Goal: Task Accomplishment & Management: Use online tool/utility

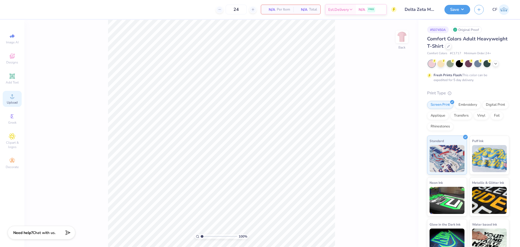
click at [9, 100] on span "Upload" at bounding box center [12, 102] width 11 height 4
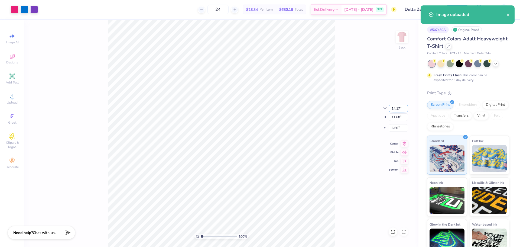
click at [399, 106] on input "14.17" at bounding box center [397, 108] width 19 height 8
type input "10.00"
type input "8.24"
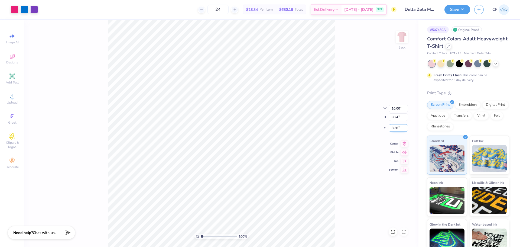
click at [393, 129] on input "8.38" at bounding box center [397, 128] width 19 height 8
type input "3.00"
click at [396, 111] on input "10.00" at bounding box center [397, 108] width 19 height 8
type input "11.00"
type input "9.07"
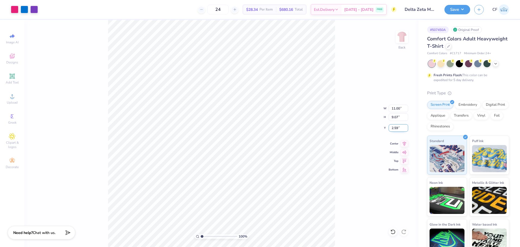
click at [394, 127] on input "2.59" at bounding box center [397, 128] width 19 height 8
type input "3.00"
click at [454, 8] on button "Save" at bounding box center [457, 8] width 26 height 9
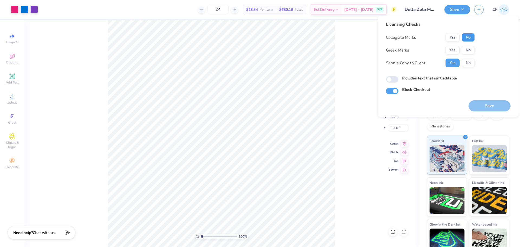
click at [469, 40] on button "No" at bounding box center [467, 37] width 13 height 9
click at [453, 49] on button "Yes" at bounding box center [452, 50] width 14 height 9
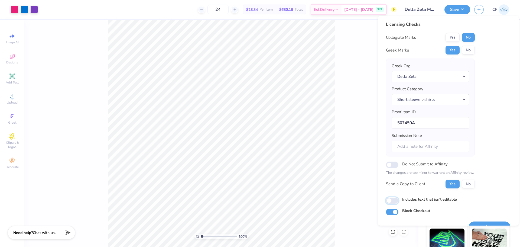
click at [393, 199] on input "Includes text that isn't editable" at bounding box center [392, 200] width 12 height 6
checkbox input "true"
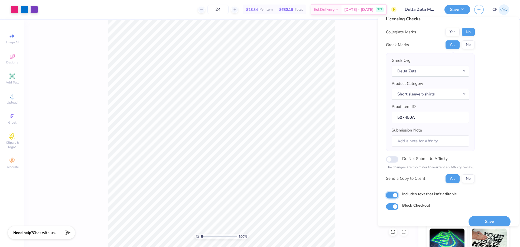
scroll to position [12, 0]
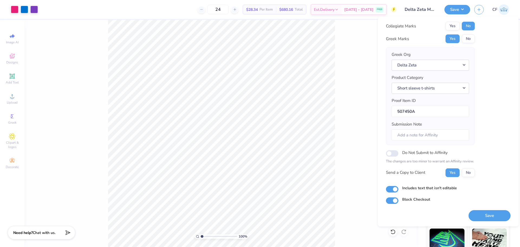
click at [486, 215] on button "Save" at bounding box center [489, 215] width 42 height 11
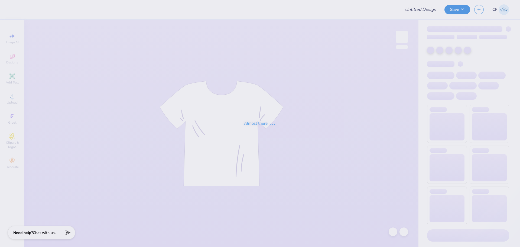
type input "SUNY College at Geneseo : Brandon Cordy"
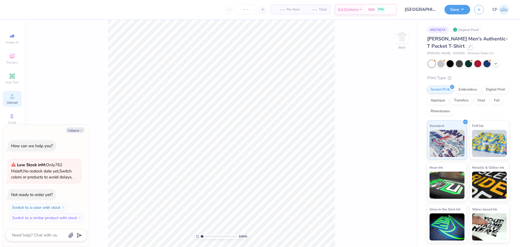
click at [14, 96] on icon at bounding box center [12, 96] width 6 height 6
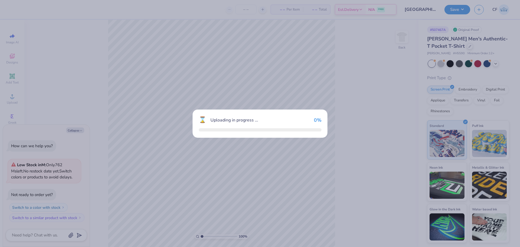
type textarea "x"
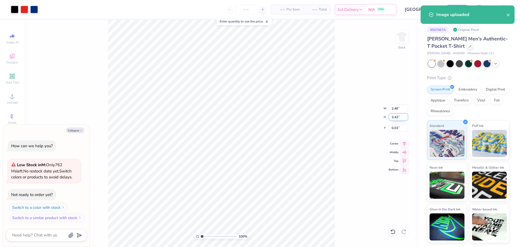
click at [396, 116] on input "3.43" at bounding box center [397, 117] width 19 height 8
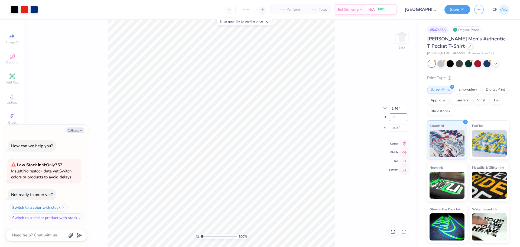
type input "3.5"
type textarea "x"
type input "2.51"
type input "3.50"
type input "0.00"
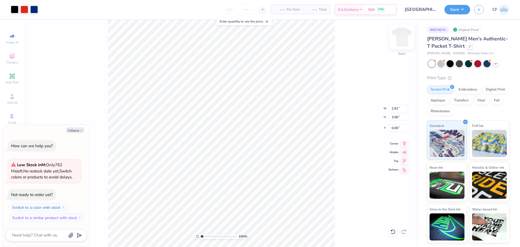
click at [403, 34] on img at bounding box center [402, 37] width 22 height 22
click at [79, 130] on icon "button" at bounding box center [80, 130] width 3 height 3
type textarea "x"
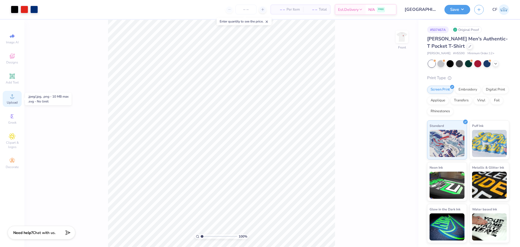
click at [14, 101] on span "Upload" at bounding box center [12, 102] width 11 height 4
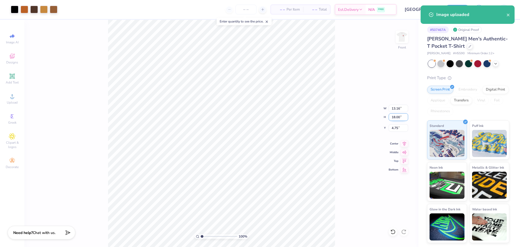
click at [397, 118] on input "18.00" at bounding box center [397, 117] width 19 height 8
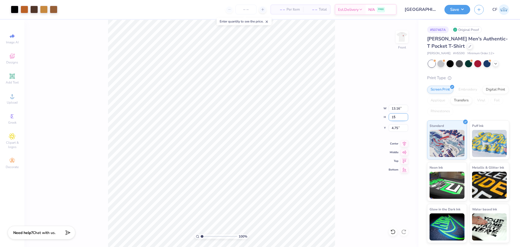
type input "15"
type input "10.97"
type input "15.00"
click at [396, 128] on input "6.25" at bounding box center [397, 128] width 19 height 8
type input "3.00"
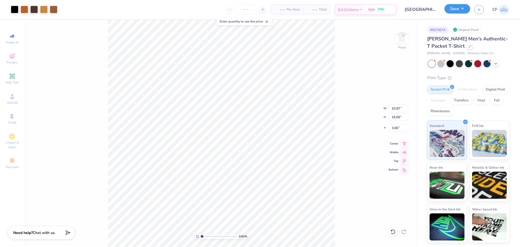
click at [460, 11] on button "Save" at bounding box center [457, 8] width 26 height 9
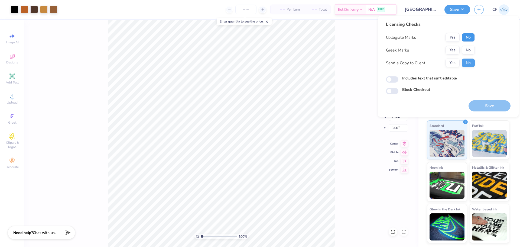
click at [469, 34] on button "No" at bounding box center [467, 37] width 13 height 9
click at [469, 50] on button "No" at bounding box center [467, 50] width 13 height 9
click at [454, 59] on button "Yes" at bounding box center [452, 62] width 14 height 9
drag, startPoint x: 394, startPoint y: 80, endPoint x: 397, endPoint y: 85, distance: 5.4
click at [394, 81] on input "Includes text that isn't editable" at bounding box center [392, 79] width 12 height 6
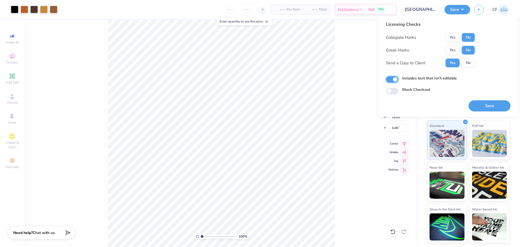
checkbox input "true"
click at [484, 105] on button "Save" at bounding box center [489, 105] width 42 height 11
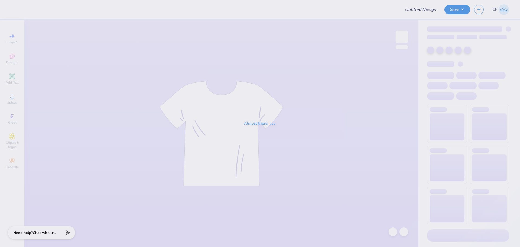
type input "CHOC Optha Merch!"
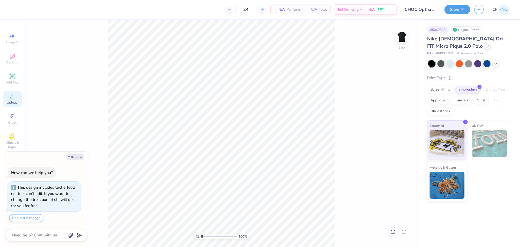
click at [12, 96] on icon at bounding box center [12, 96] width 4 height 4
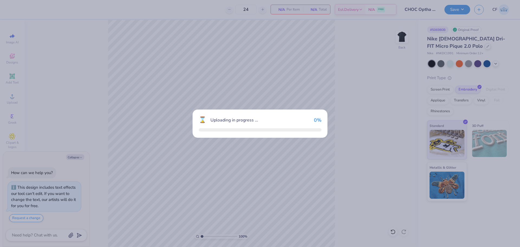
type textarea "x"
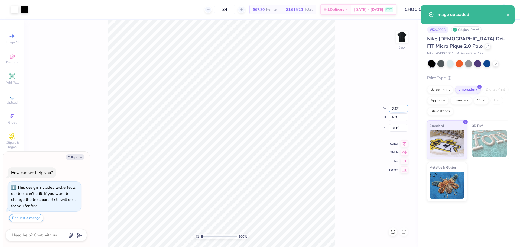
click at [395, 109] on input "6.97" at bounding box center [397, 108] width 19 height 8
type input "4.00"
type textarea "x"
type input "2.51"
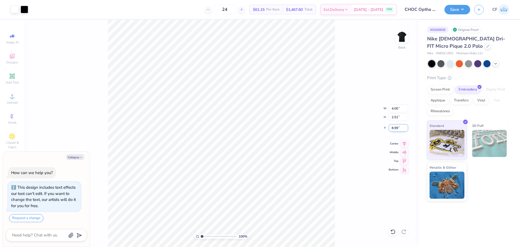
click at [395, 130] on input "8.99" at bounding box center [397, 128] width 19 height 8
type input "3.00"
type textarea "x"
type input "8.99"
type textarea "x"
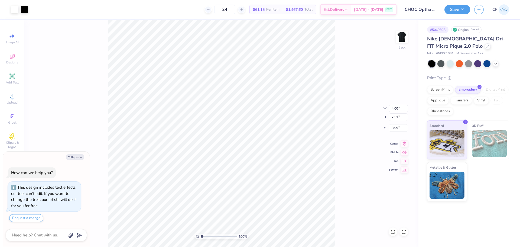
type input "6.97"
type input "4.38"
type input "8.06"
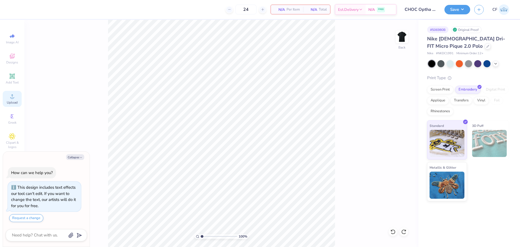
click at [12, 100] on div "Upload" at bounding box center [12, 99] width 19 height 16
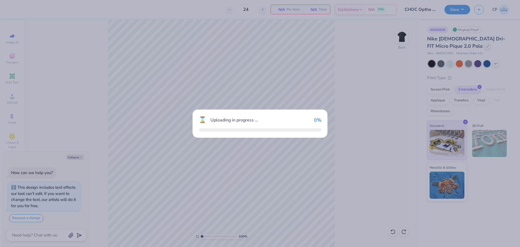
type textarea "x"
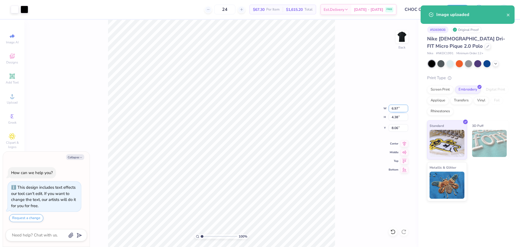
click at [394, 108] on input "6.97" at bounding box center [397, 108] width 19 height 8
type input "4.00"
type textarea "x"
type input "2.51"
click at [388, 128] on input "8.99" at bounding box center [397, 128] width 19 height 8
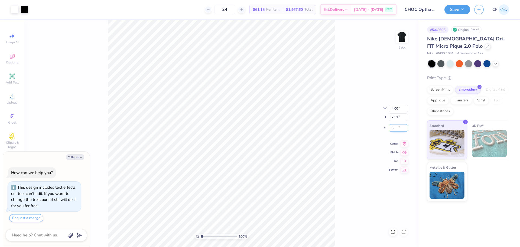
type input "3"
type textarea "x"
type input "3.00"
click at [454, 8] on button "Save" at bounding box center [457, 8] width 26 height 9
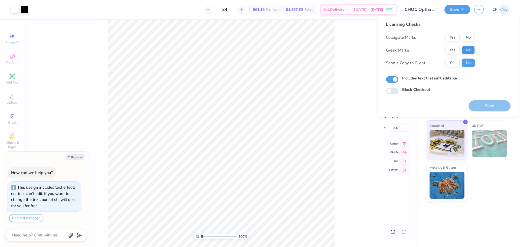
drag, startPoint x: 469, startPoint y: 32, endPoint x: 472, endPoint y: 49, distance: 17.4
click at [470, 36] on div "Licensing Checks Collegiate Marks Yes No Greek Marks Yes No Send a Copy to Clie…" at bounding box center [430, 46] width 89 height 50
click at [472, 50] on button "No" at bounding box center [467, 50] width 13 height 9
click at [453, 62] on button "Yes" at bounding box center [452, 62] width 14 height 9
click at [470, 37] on button "No" at bounding box center [467, 37] width 13 height 9
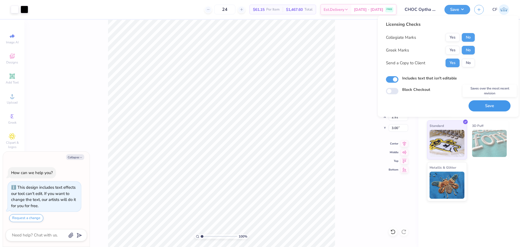
click at [492, 106] on button "Save" at bounding box center [489, 105] width 42 height 11
type textarea "x"
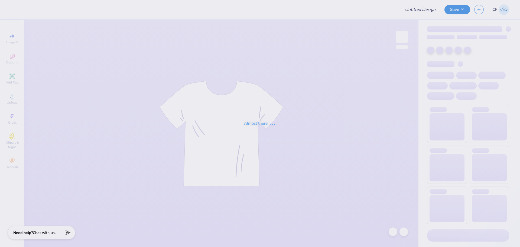
type input "[PERSON_NAME] : The [GEOGRAPHIC_DATA][US_STATE]"
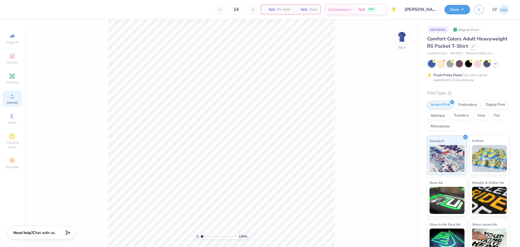
click at [14, 96] on icon at bounding box center [12, 96] width 6 height 6
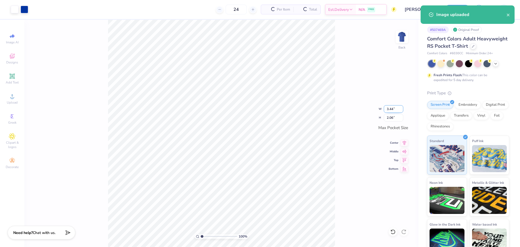
click at [390, 110] on input "3.44" at bounding box center [392, 109] width 19 height 8
type input "3.50"
type input "2.10"
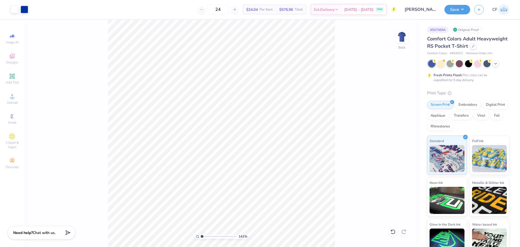
type input "1"
drag, startPoint x: 202, startPoint y: 236, endPoint x: 199, endPoint y: 241, distance: 5.4
click at [201, 238] on input "range" at bounding box center [219, 236] width 37 height 5
click at [17, 96] on div "Upload" at bounding box center [12, 99] width 19 height 16
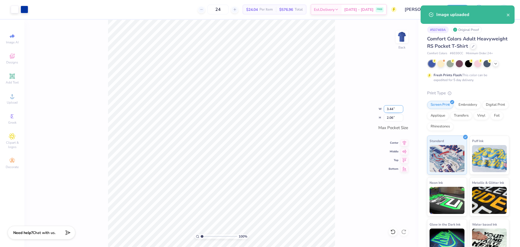
click at [390, 109] on input "3.44" at bounding box center [392, 109] width 19 height 8
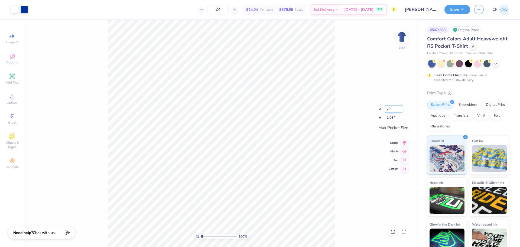
type input "2.50"
type input "1.50"
click at [391, 109] on input "2.50" at bounding box center [392, 109] width 19 height 8
type input "3.50"
type input "2.10"
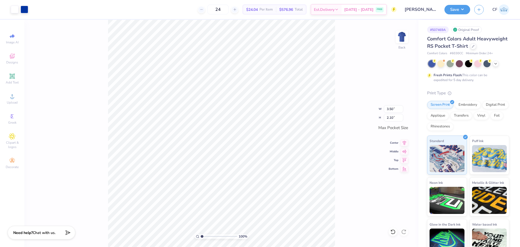
click at [354, 112] on div "100 % Back W 3.50 3.50 " H 2.10 2.10 " Max Pocket Size Center Middle Top Bottom" at bounding box center [221, 133] width 394 height 227
type input "1"
drag, startPoint x: 201, startPoint y: 236, endPoint x: 198, endPoint y: 236, distance: 3.3
click at [201, 236] on input "range" at bounding box center [219, 236] width 37 height 5
click at [450, 11] on button "Save" at bounding box center [457, 8] width 26 height 9
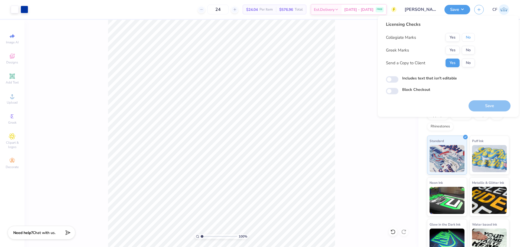
drag, startPoint x: 466, startPoint y: 39, endPoint x: 465, endPoint y: 45, distance: 5.7
click at [466, 41] on button "No" at bounding box center [467, 37] width 13 height 9
click at [468, 51] on button "No" at bounding box center [467, 50] width 13 height 9
click at [394, 79] on input "Includes text that isn't editable" at bounding box center [392, 79] width 12 height 6
checkbox input "true"
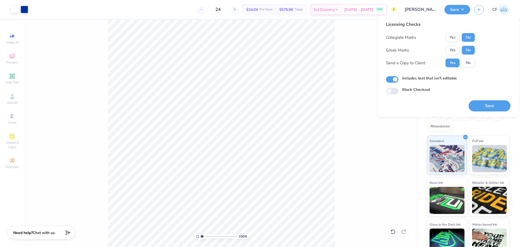
click at [472, 104] on button "Save" at bounding box center [489, 105] width 42 height 11
